Goal: Task Accomplishment & Management: Complete application form

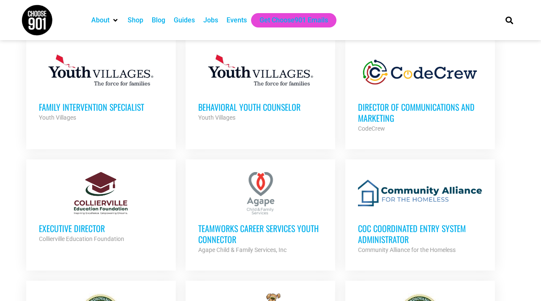
scroll to position [587, 0]
click at [377, 109] on h3 "Director of Communications and Marketing" at bounding box center [420, 112] width 124 height 22
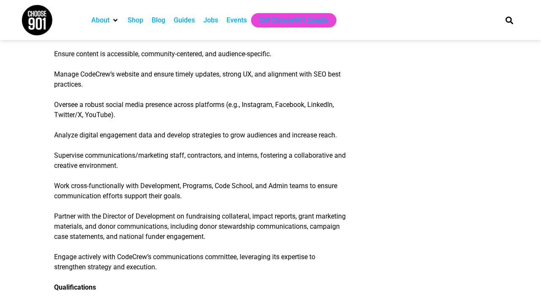
scroll to position [548, 0]
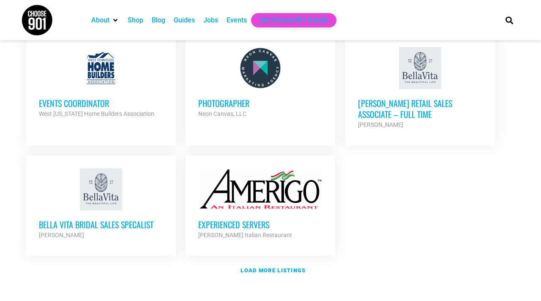
scroll to position [986, 0]
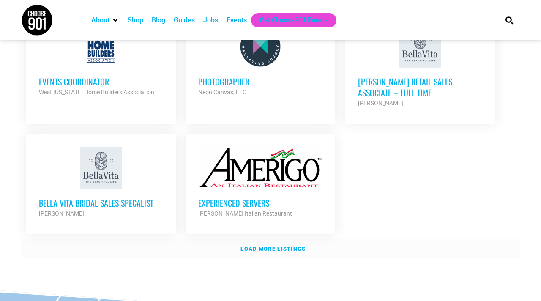
click at [252, 246] on strong "Load more listings" at bounding box center [273, 249] width 65 height 6
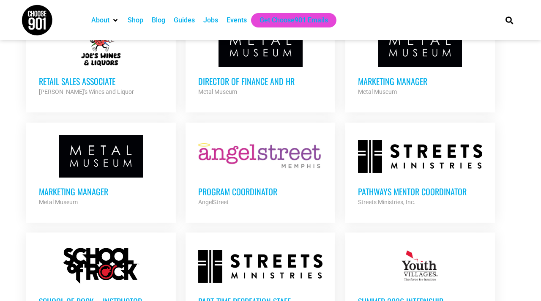
scroll to position [1590, 0]
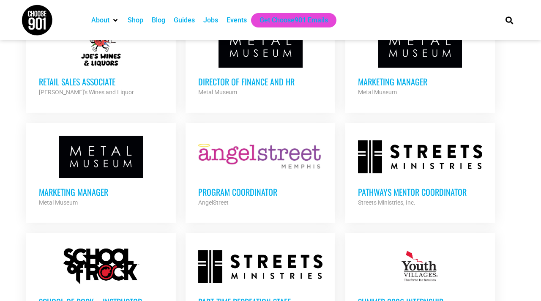
click at [100, 186] on h3 "Marketing Manager" at bounding box center [101, 191] width 124 height 11
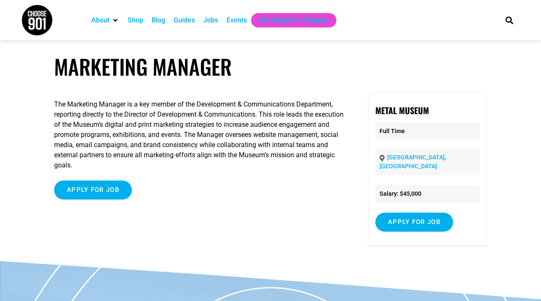
click at [79, 192] on input "Apply for job" at bounding box center [93, 190] width 78 height 19
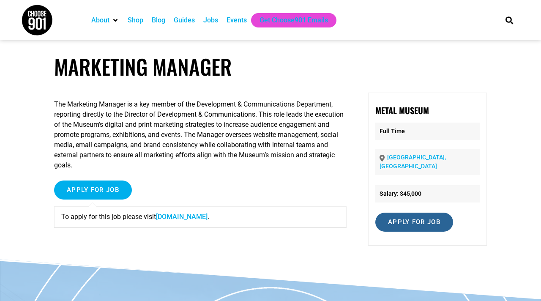
click at [414, 213] on input "Apply for job" at bounding box center [415, 222] width 78 height 19
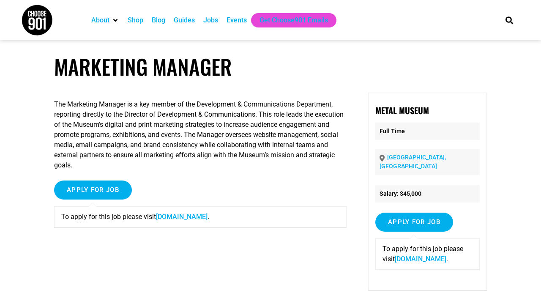
click at [413, 255] on link "www.metalmuseum.org" at bounding box center [421, 259] width 52 height 8
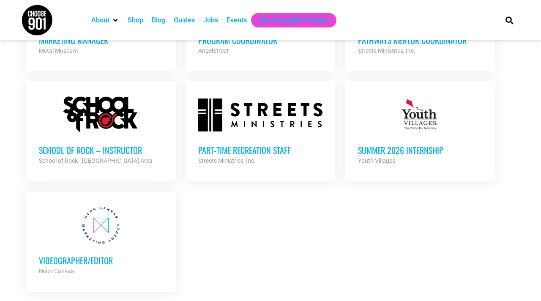
scroll to position [1739, 0]
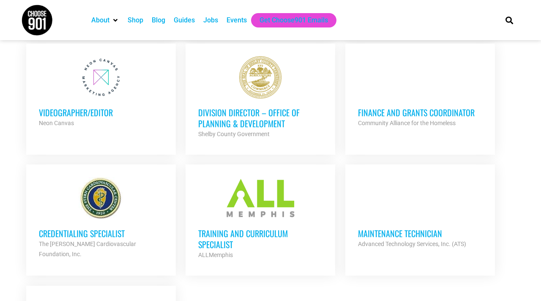
scroll to position [1894, 0]
